Goal: Navigation & Orientation: Find specific page/section

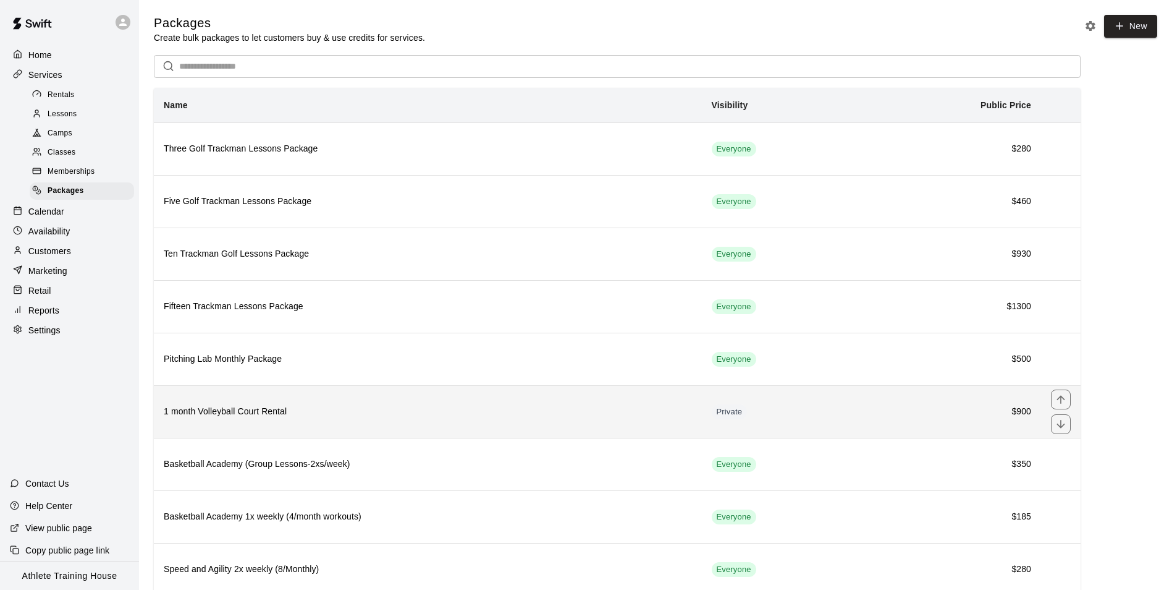
scroll to position [147, 0]
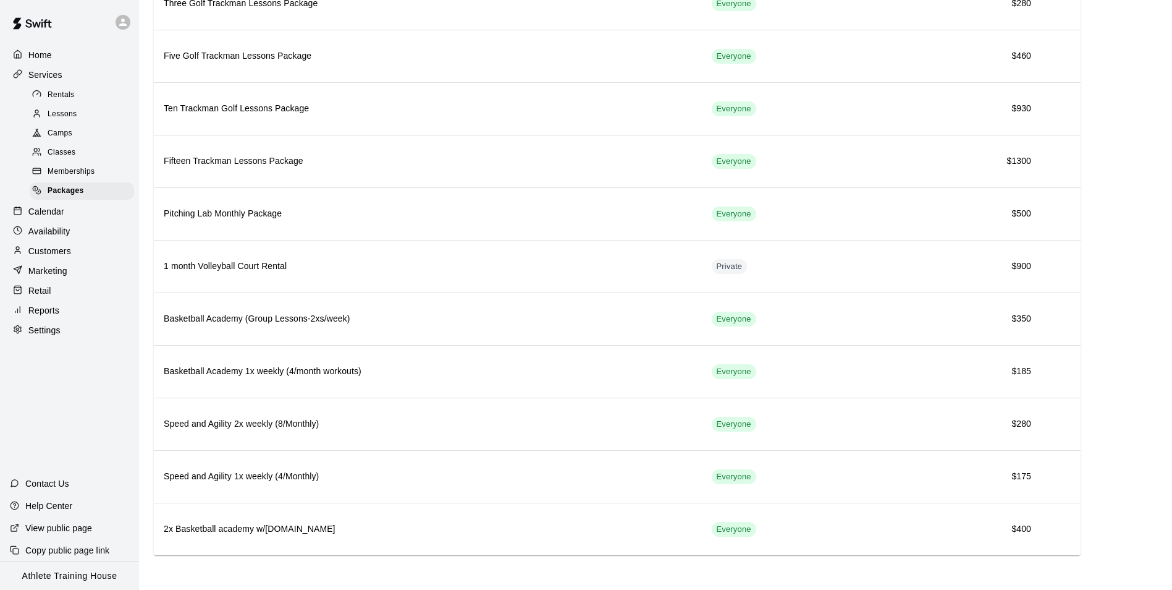
click at [72, 234] on div "Availability" at bounding box center [69, 231] width 119 height 19
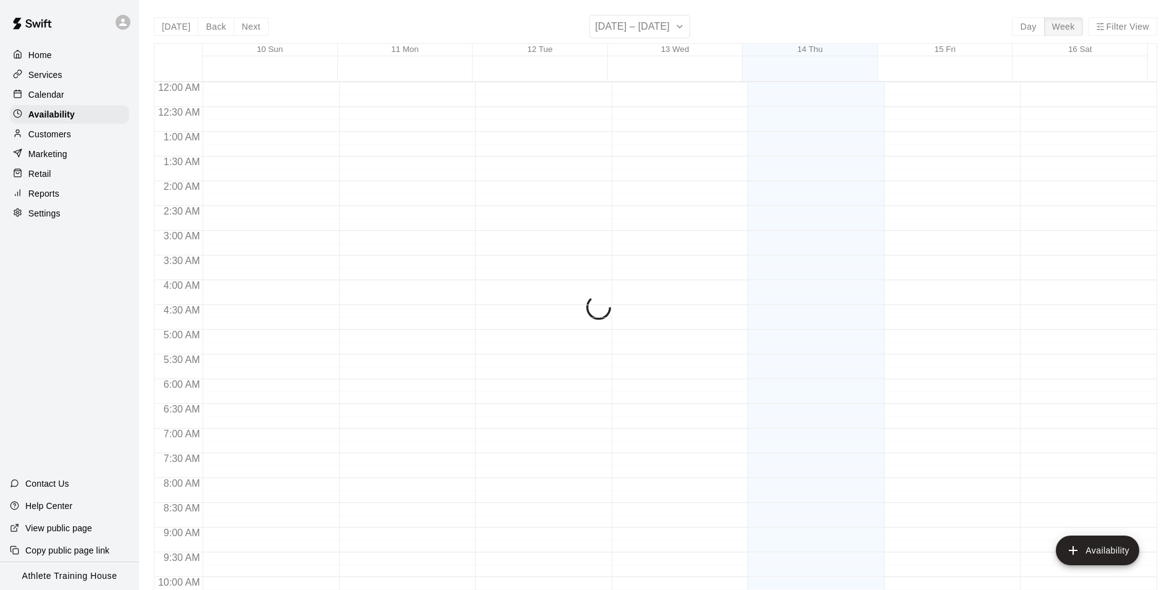
scroll to position [666, 0]
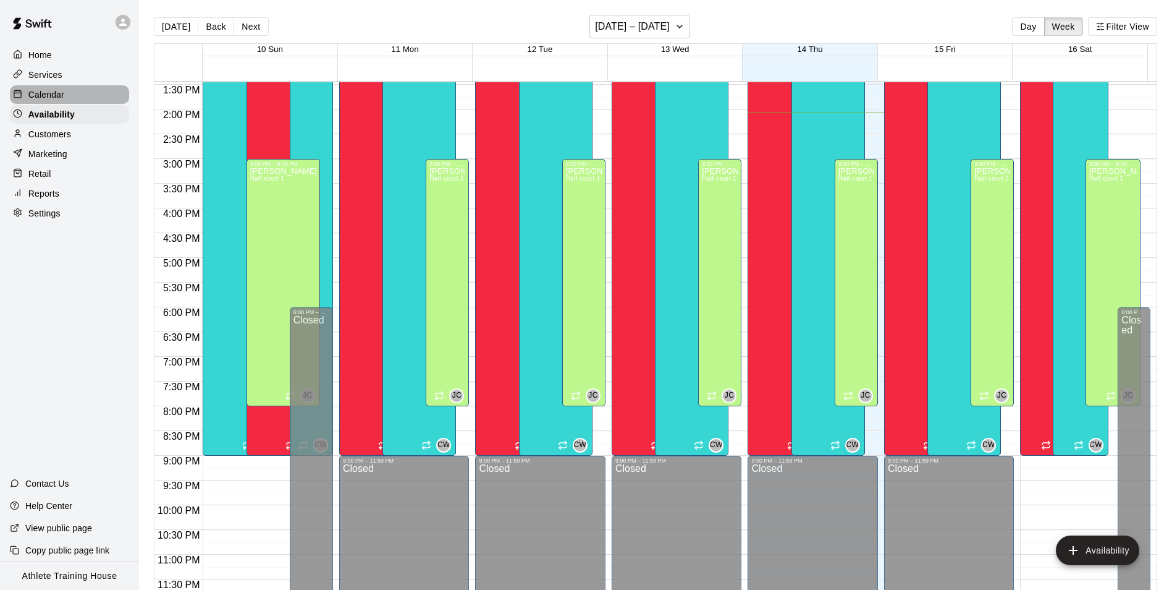
click at [62, 89] on div "Calendar" at bounding box center [69, 94] width 119 height 19
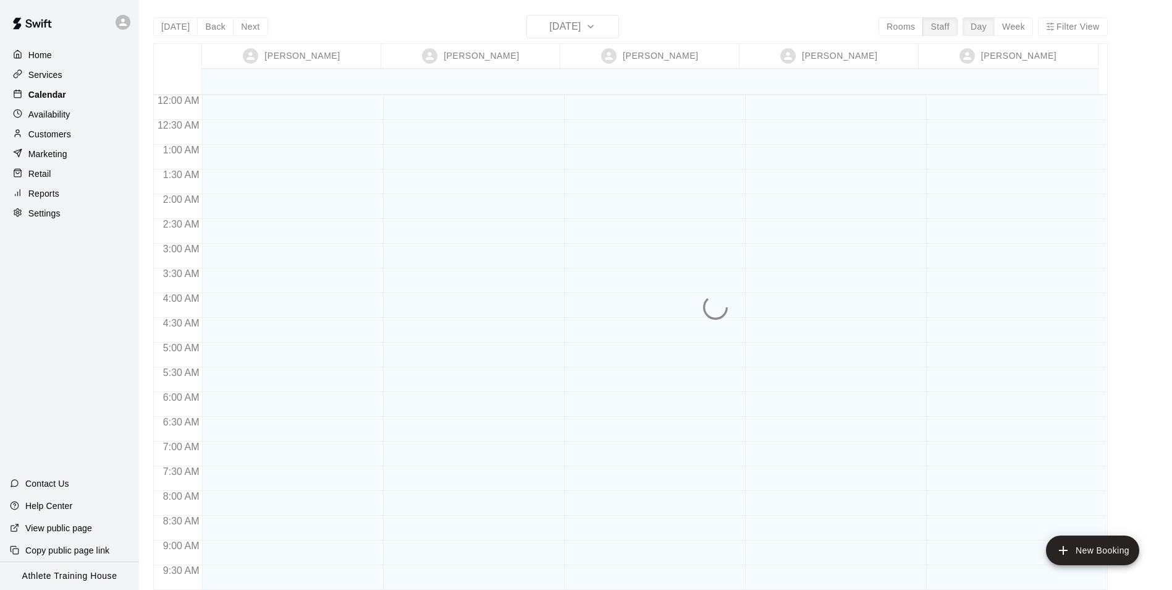
scroll to position [678, 0]
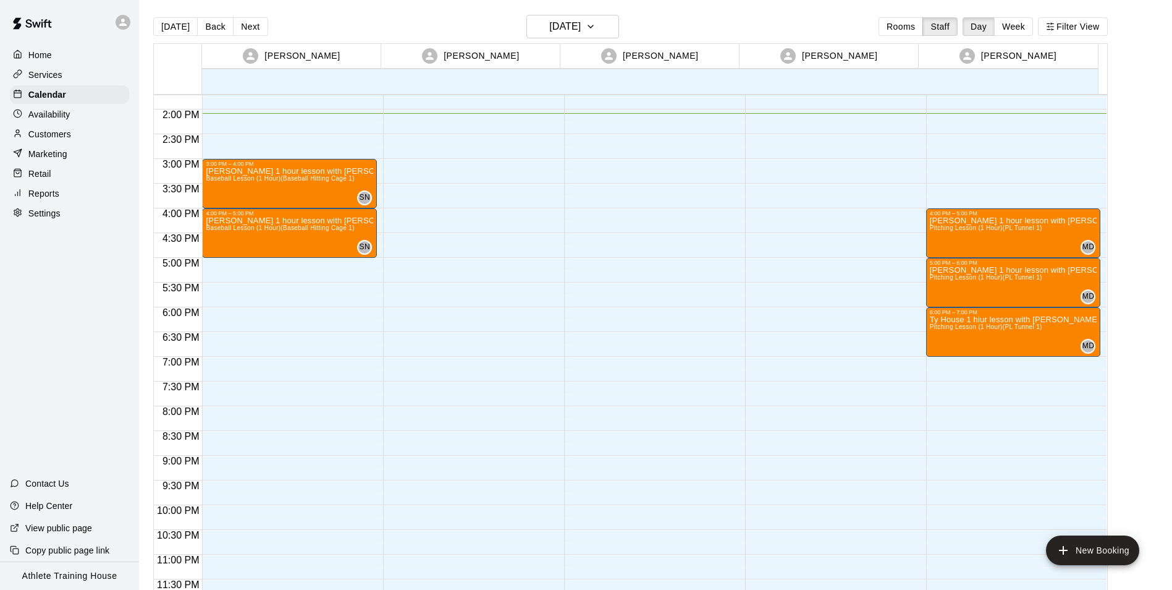
click at [49, 168] on div "Retail" at bounding box center [69, 173] width 119 height 19
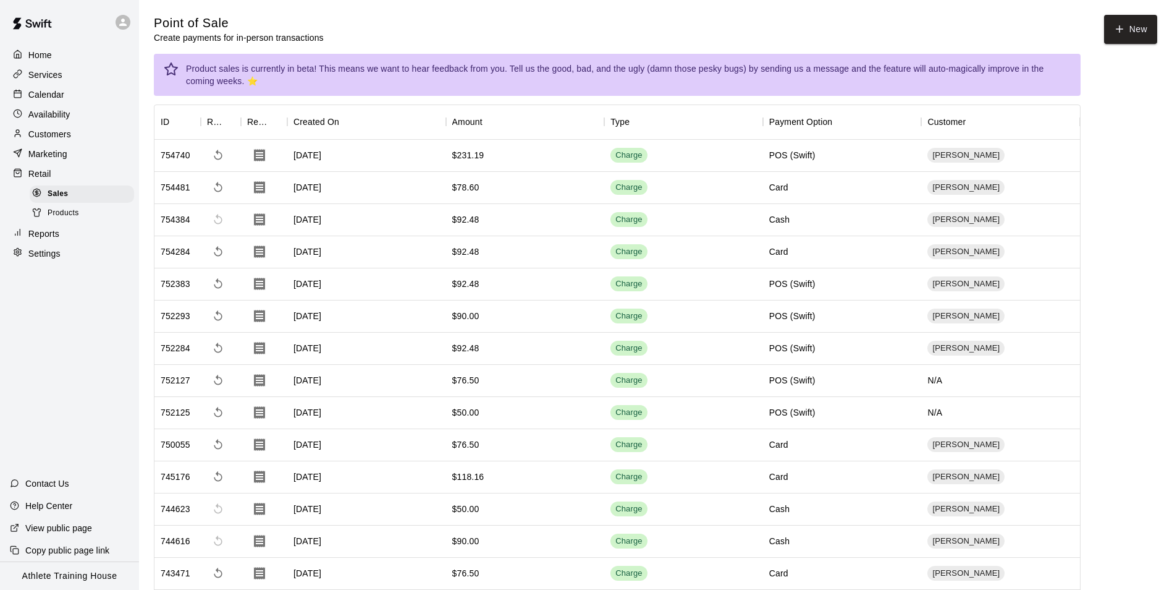
click at [95, 104] on div "Calendar" at bounding box center [69, 94] width 119 height 19
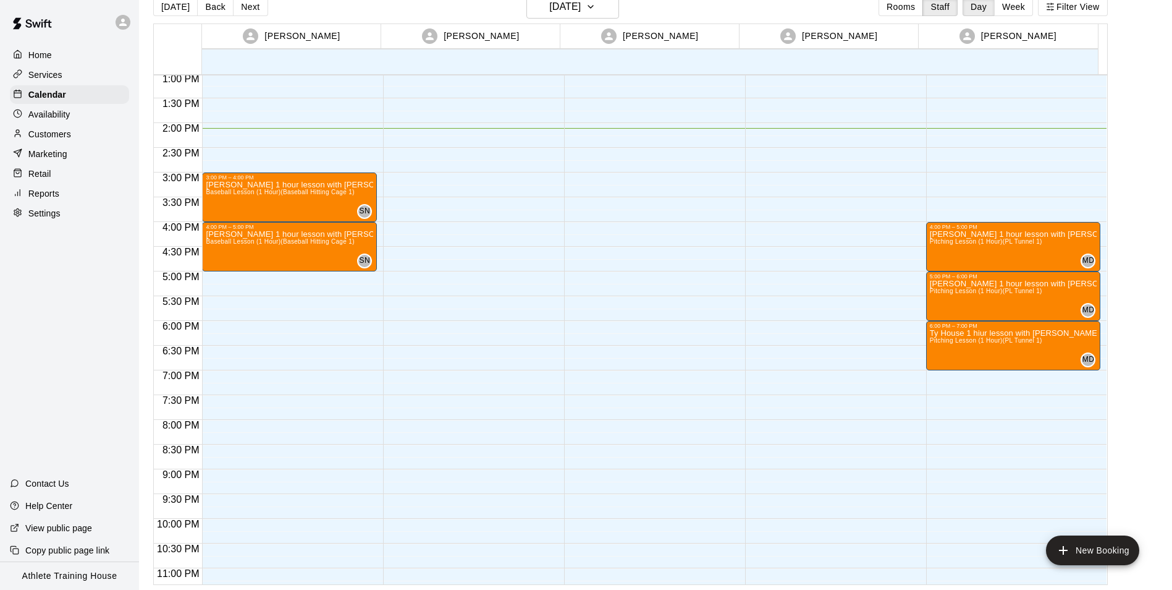
scroll to position [616, 0]
